Goal: Task Accomplishment & Management: Use online tool/utility

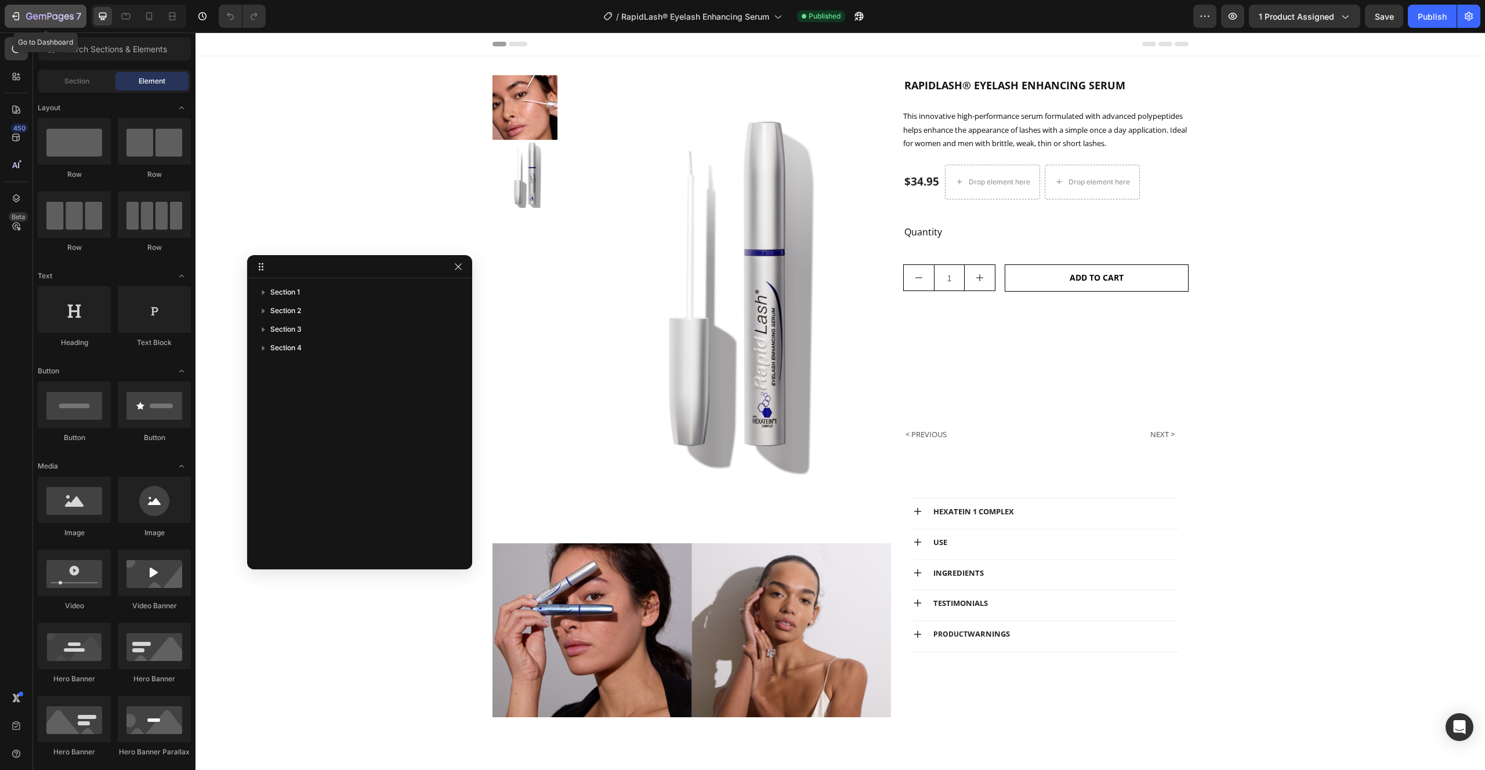
click at [21, 16] on icon "button" at bounding box center [16, 16] width 12 height 12
